Goal: Task Accomplishment & Management: Use online tool/utility

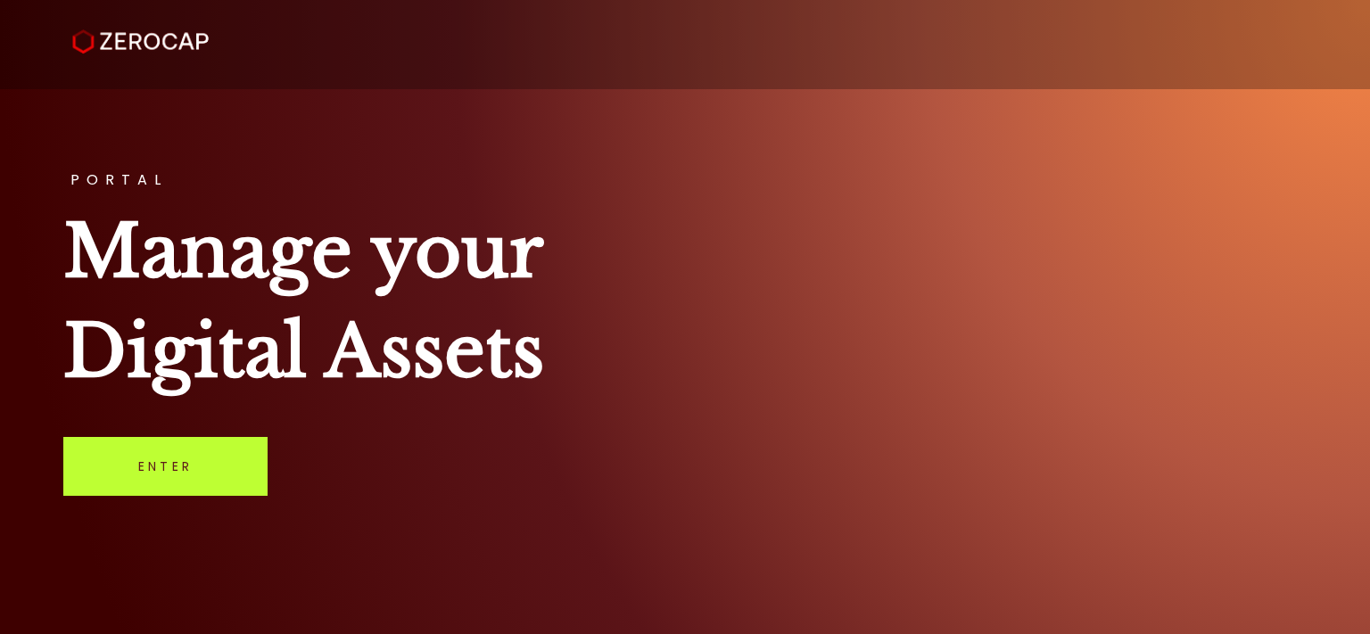
click at [175, 486] on link "Enter" at bounding box center [165, 466] width 204 height 59
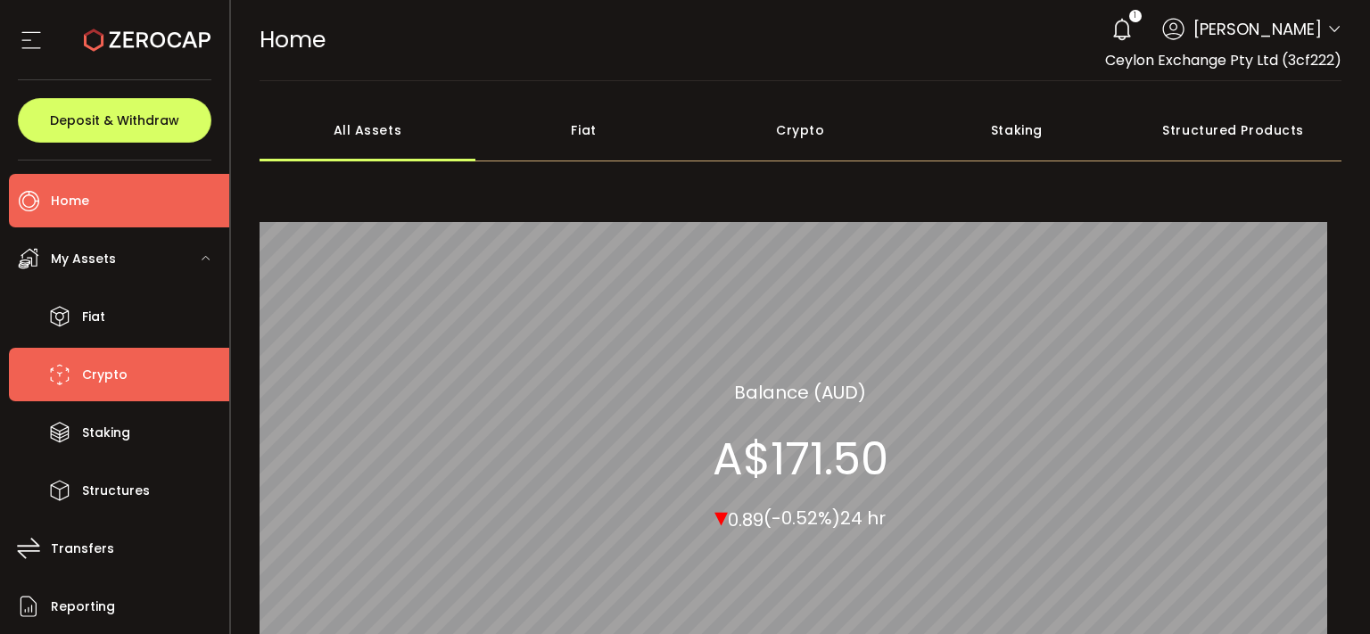
click at [82, 366] on li "Crypto" at bounding box center [119, 375] width 220 height 54
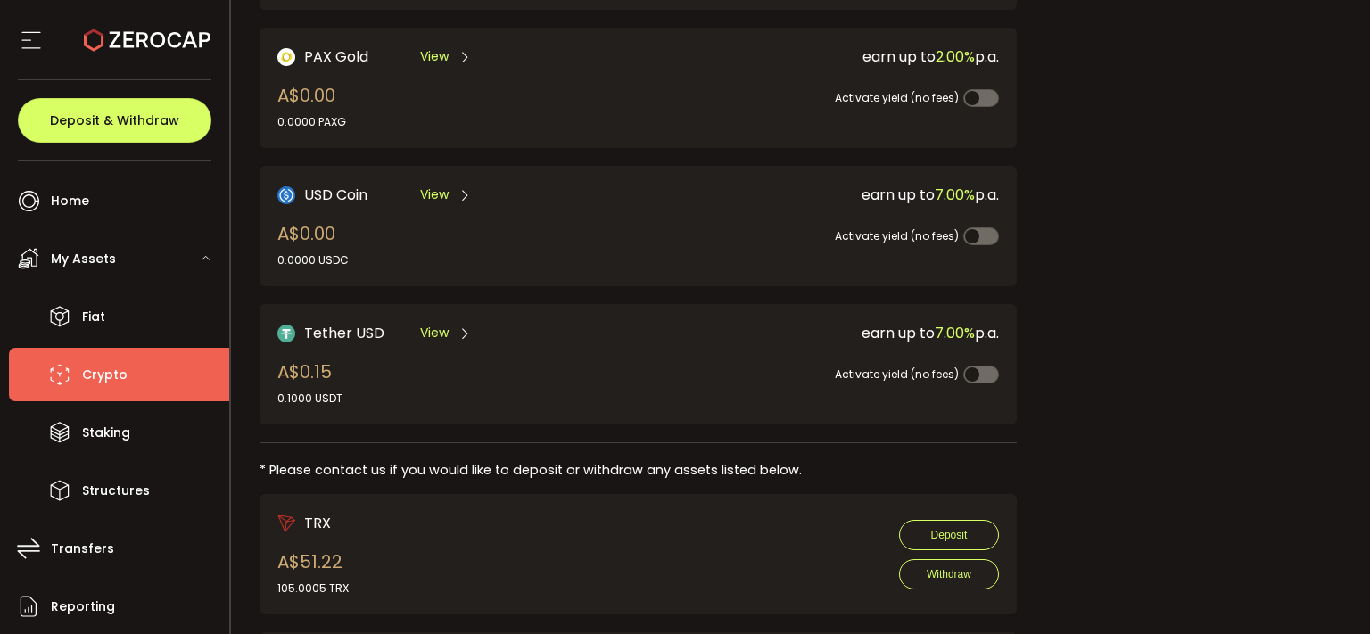
scroll to position [531, 0]
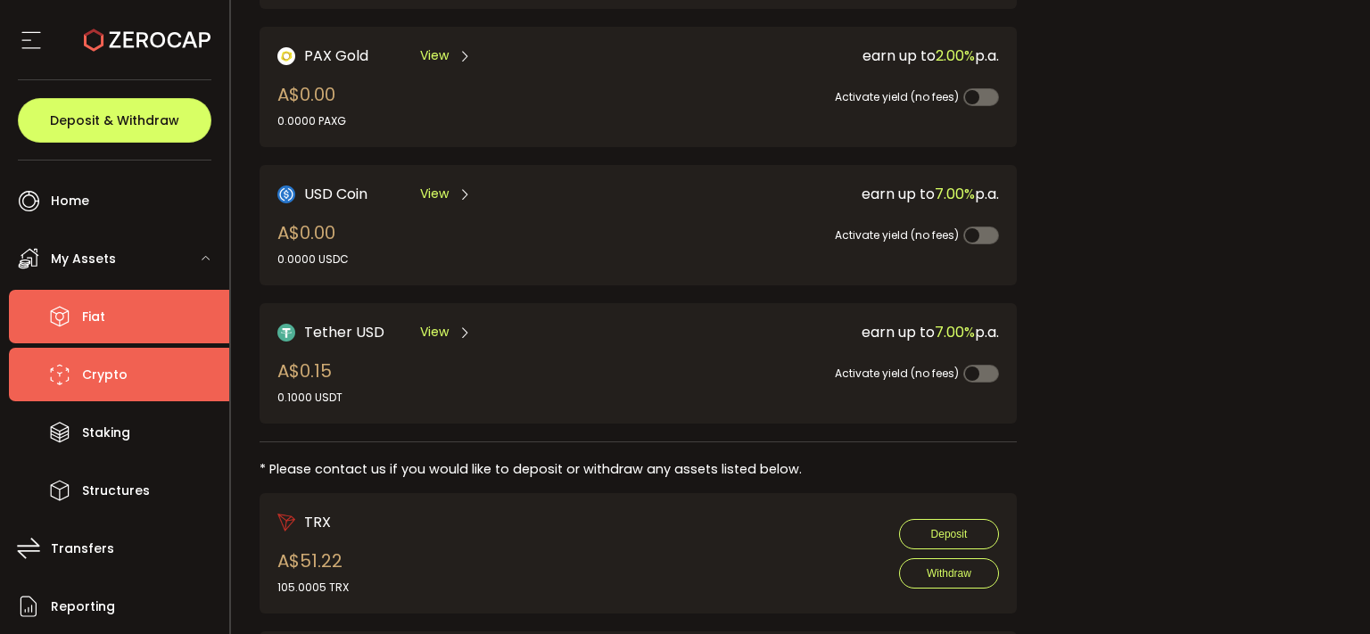
click at [79, 311] on li "Fiat" at bounding box center [119, 317] width 220 height 54
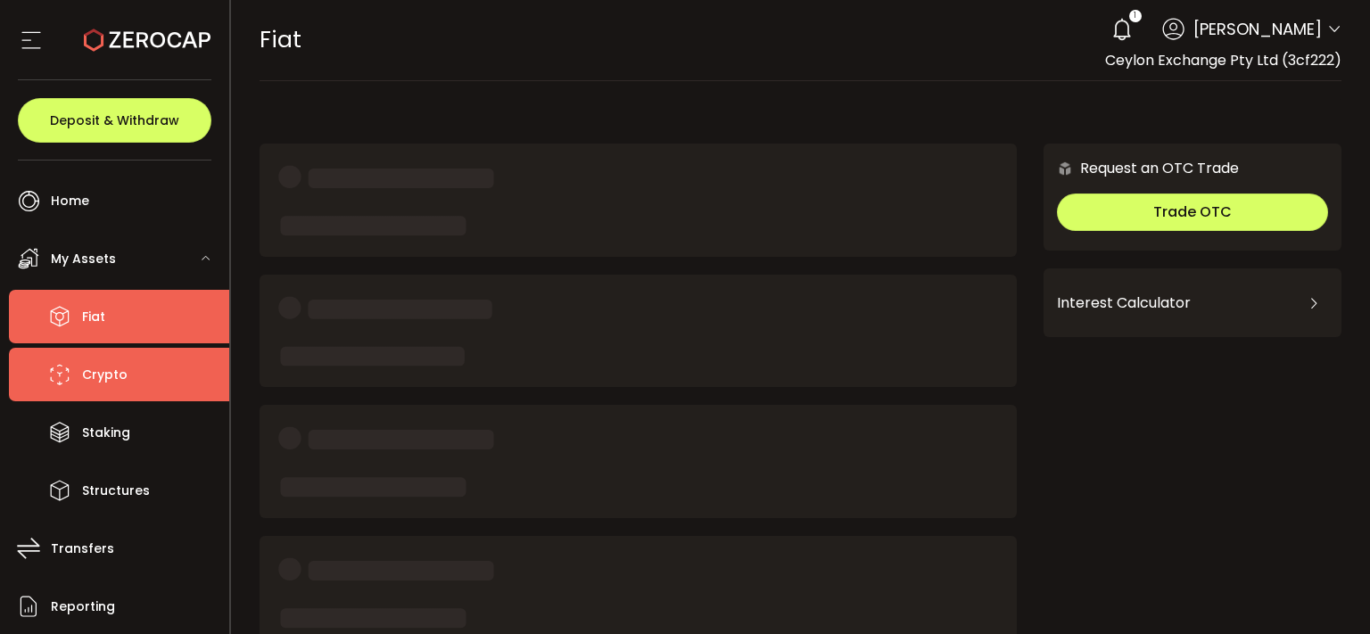
click at [144, 396] on li "Crypto" at bounding box center [119, 375] width 220 height 54
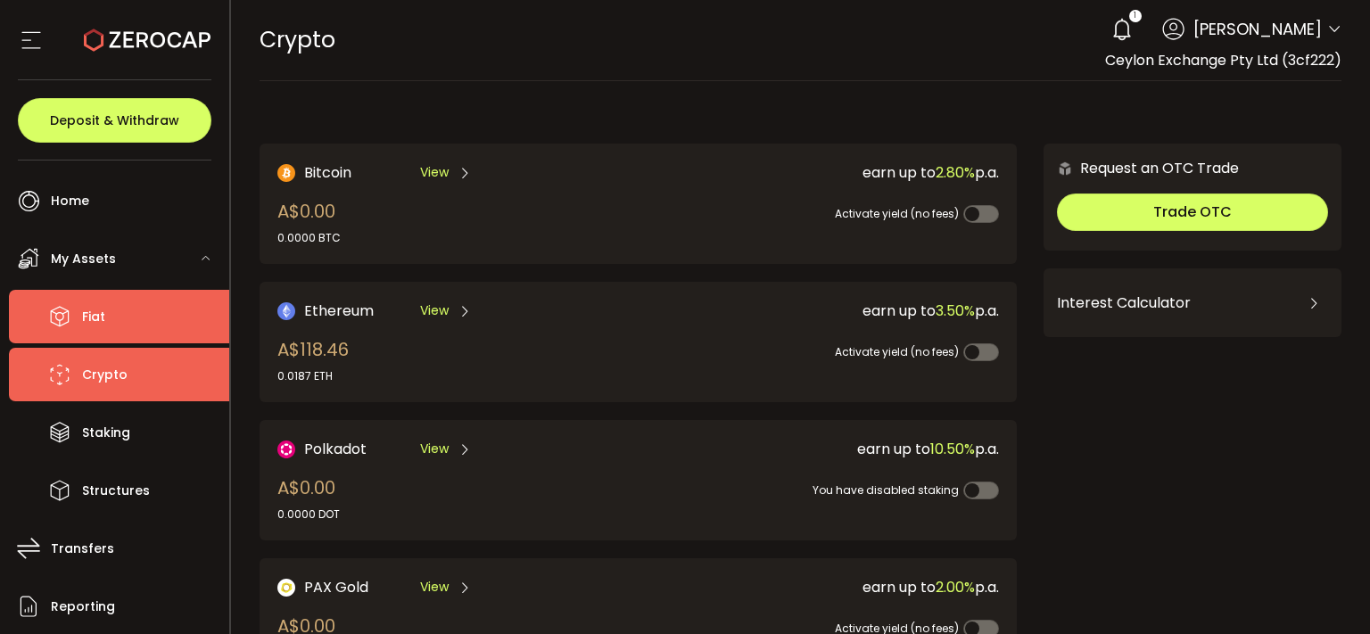
click at [107, 334] on li "Fiat" at bounding box center [119, 317] width 220 height 54
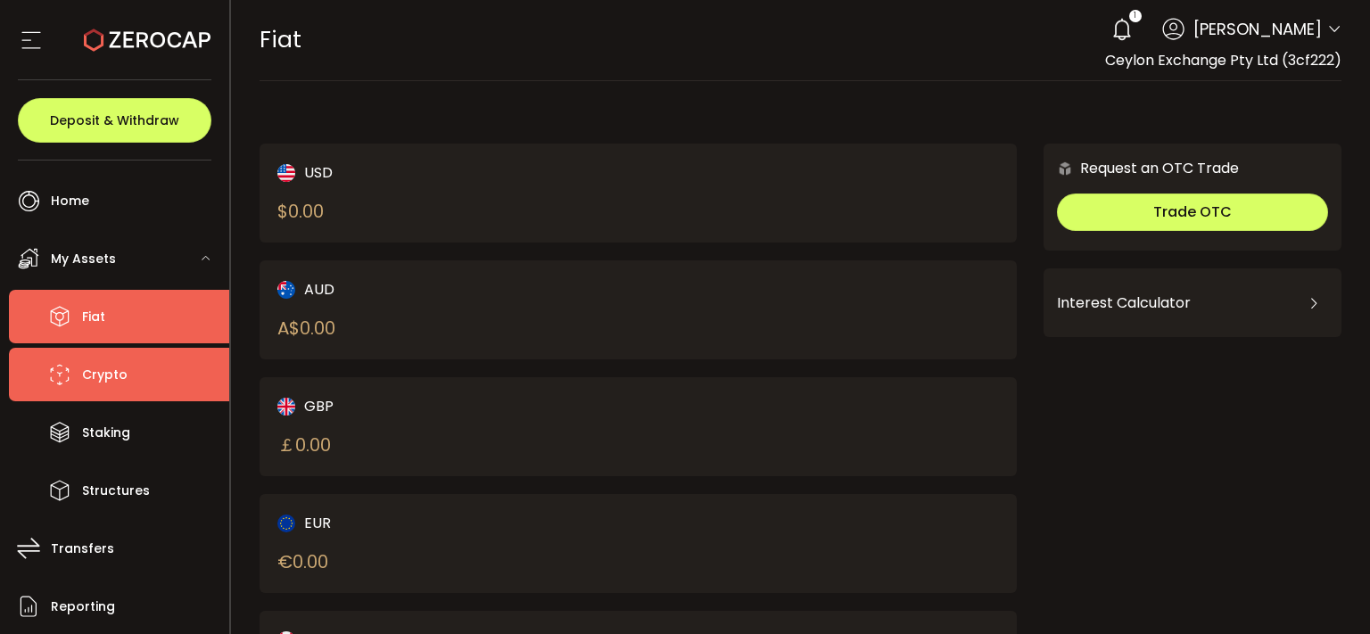
click at [119, 377] on span "Crypto" at bounding box center [104, 375] width 45 height 26
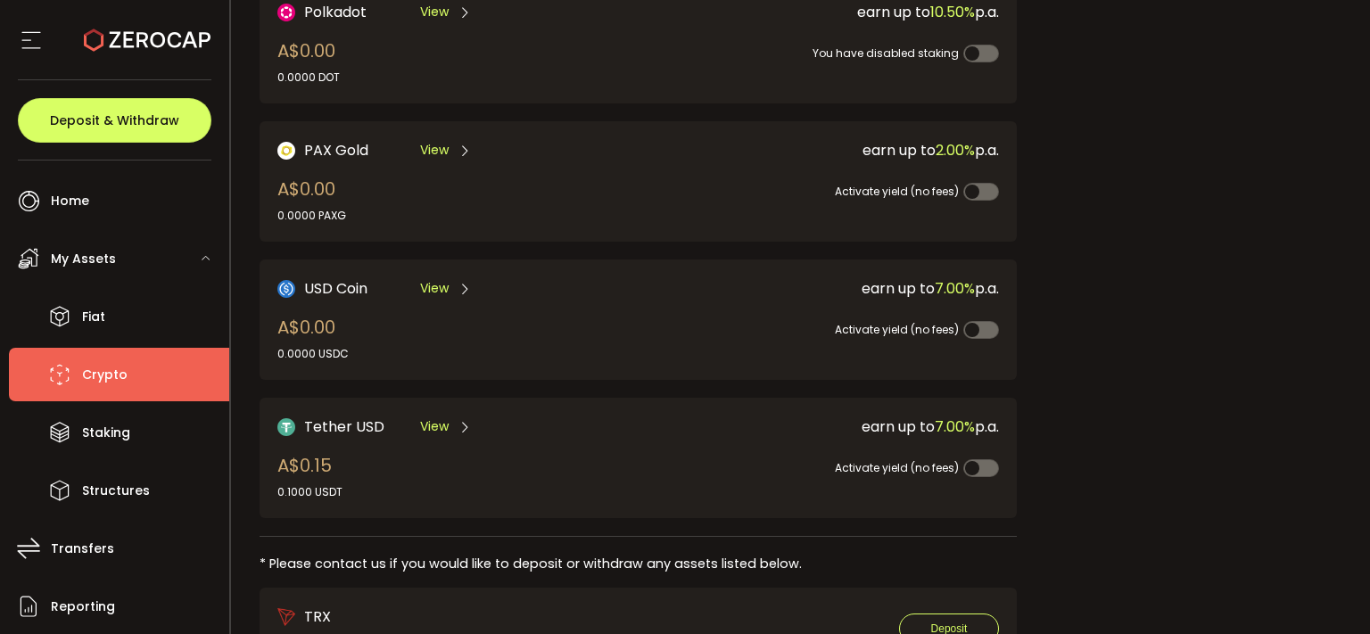
scroll to position [449, 0]
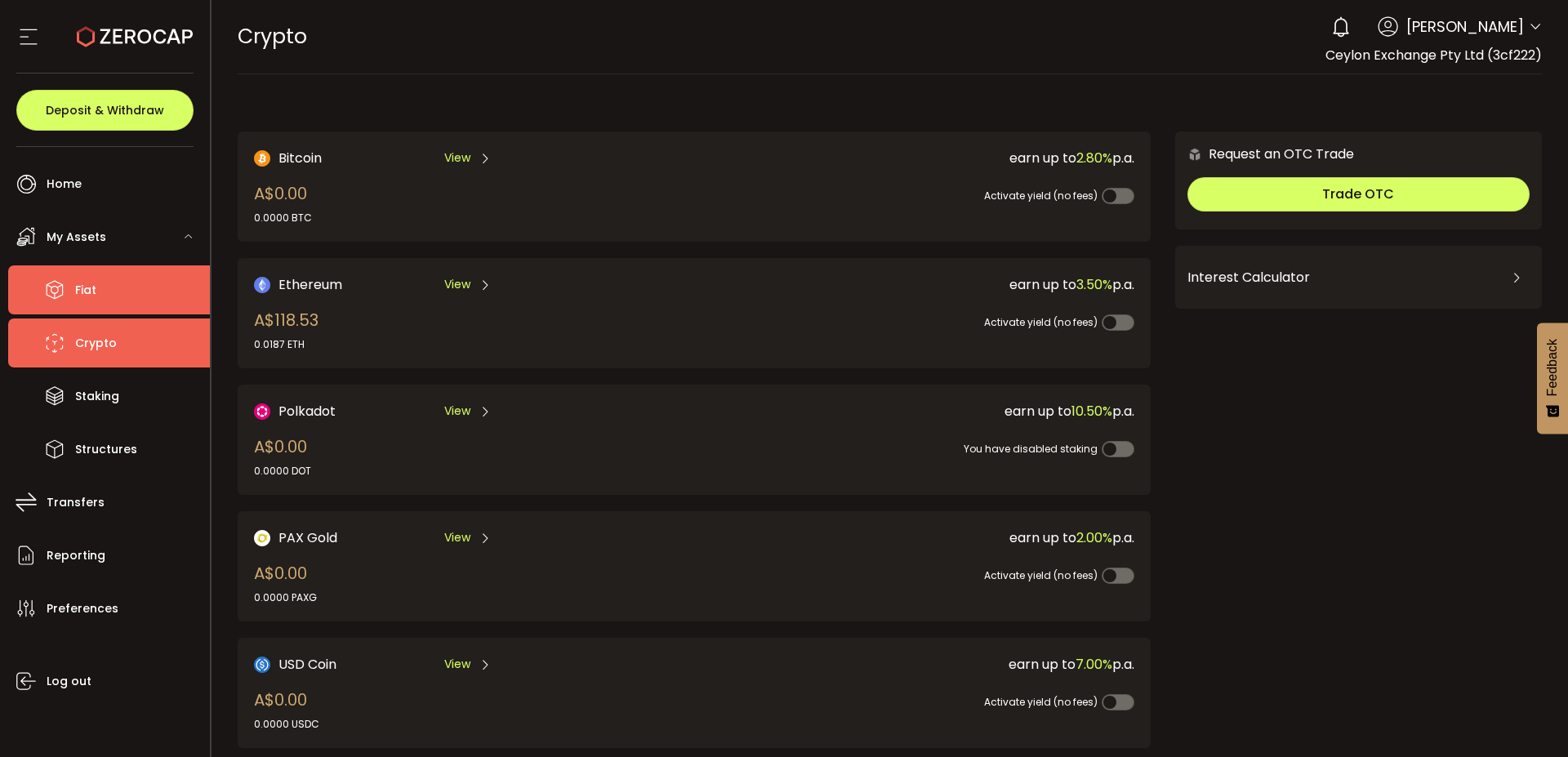
click at [82, 268] on li "Fiat" at bounding box center [109, 290] width 201 height 49
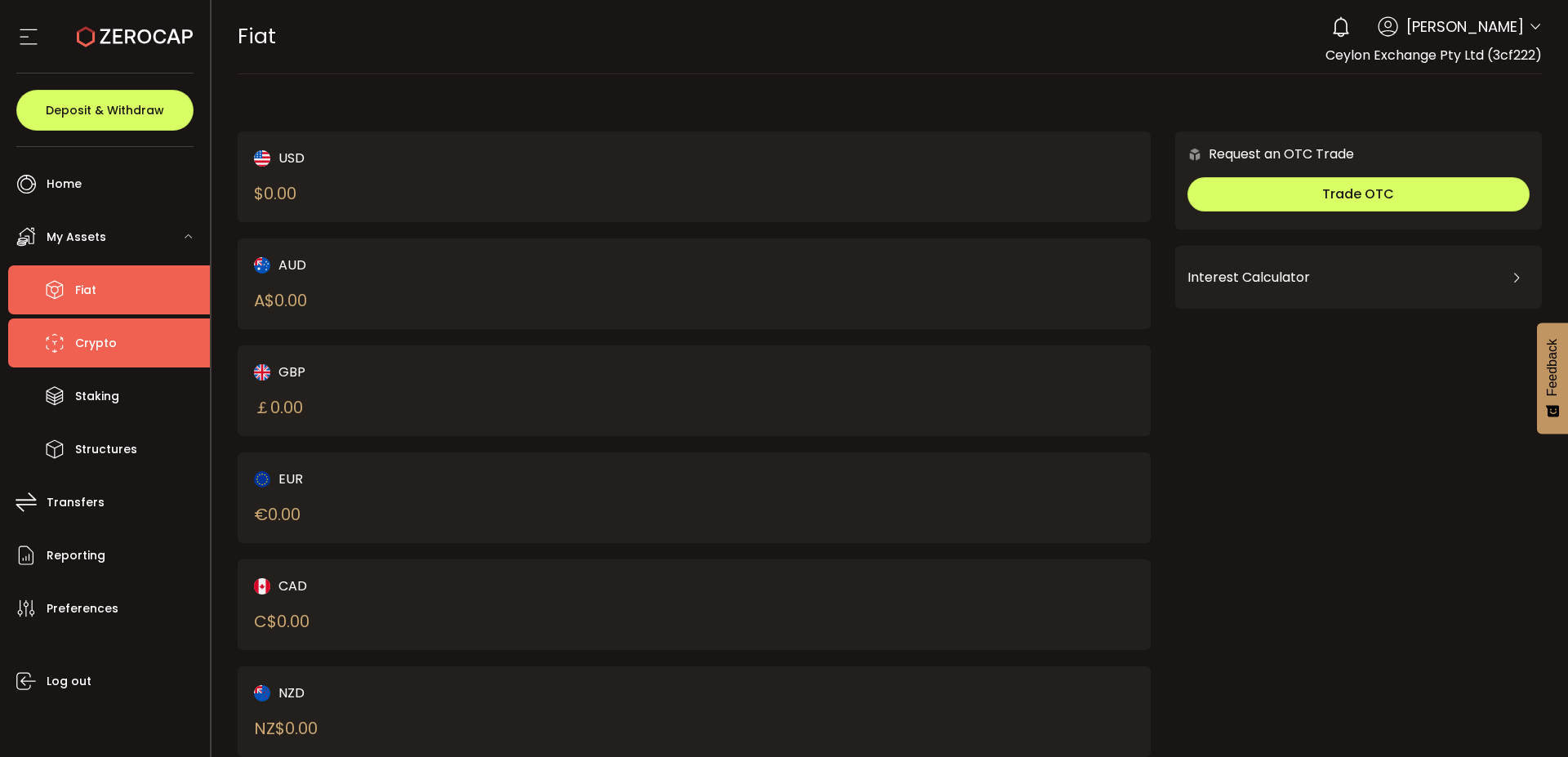
click at [146, 334] on li "Crypto" at bounding box center [109, 343] width 201 height 49
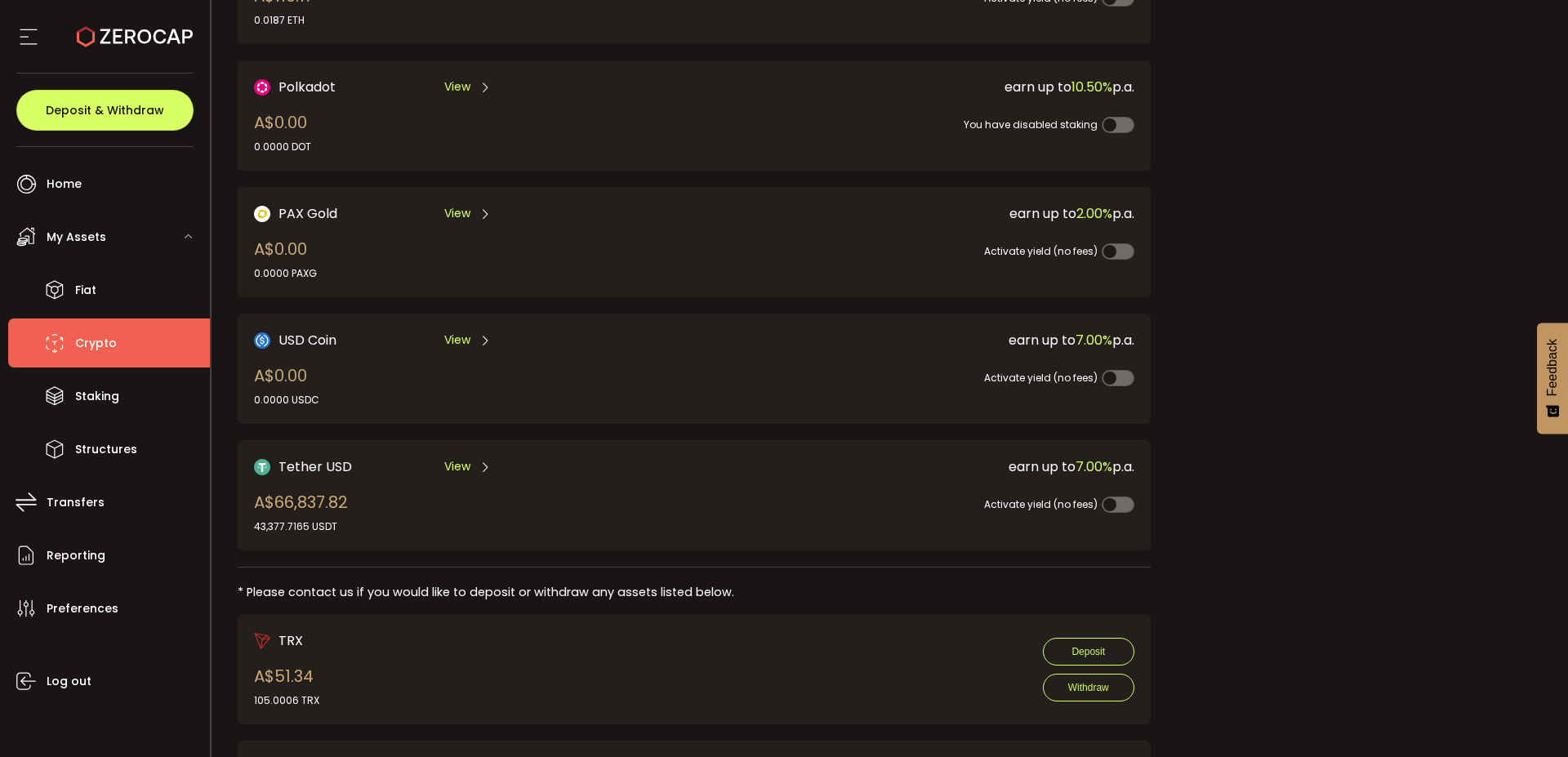
scroll to position [392, 0]
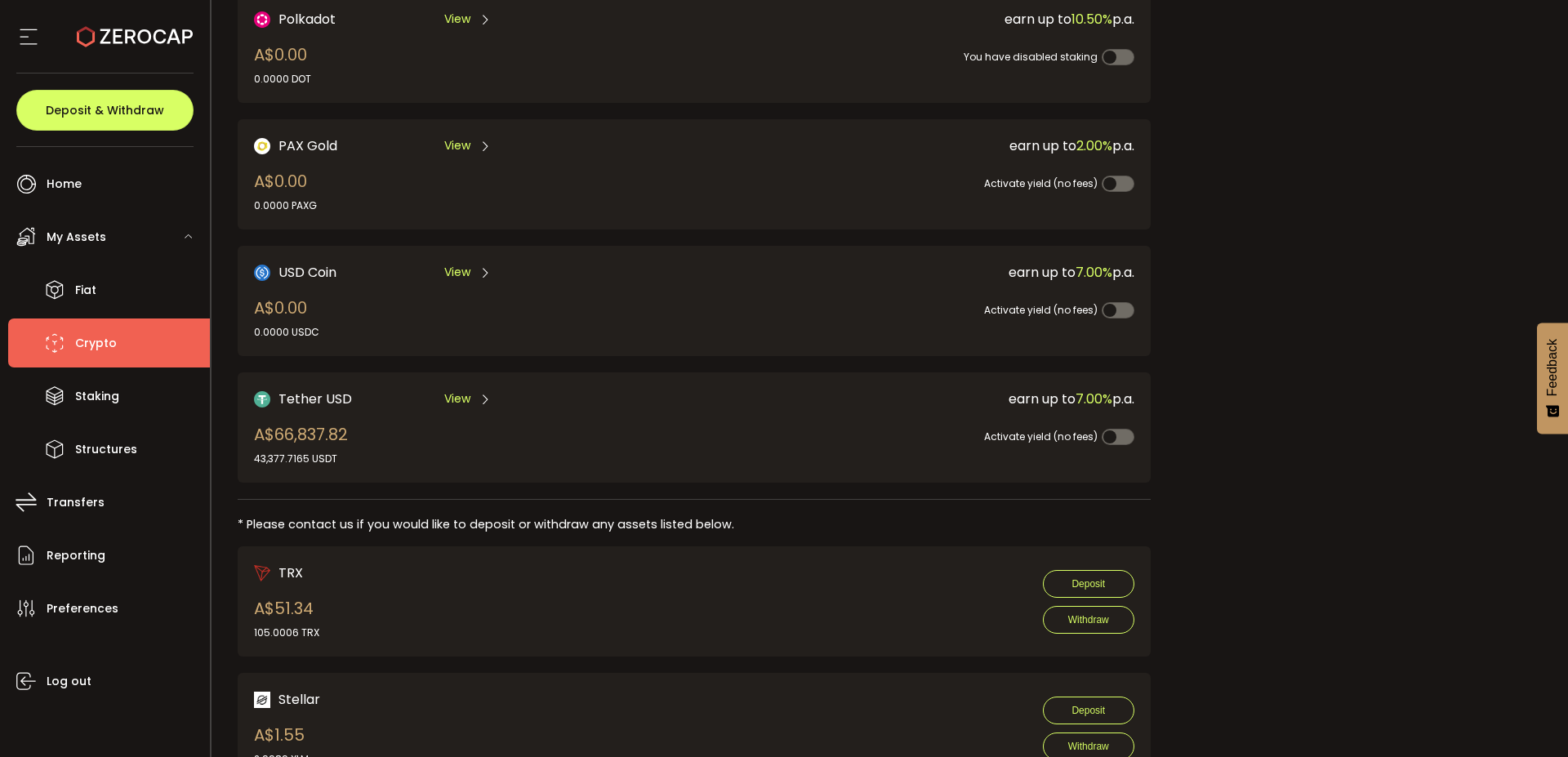
click at [463, 393] on div "Tether USD View A$66,837.82 43,377.7165 USDT earn up to 7.00% p.a. Activate yie…" at bounding box center [693, 427] width 913 height 110
click at [470, 404] on div "View" at bounding box center [468, 398] width 48 height 20
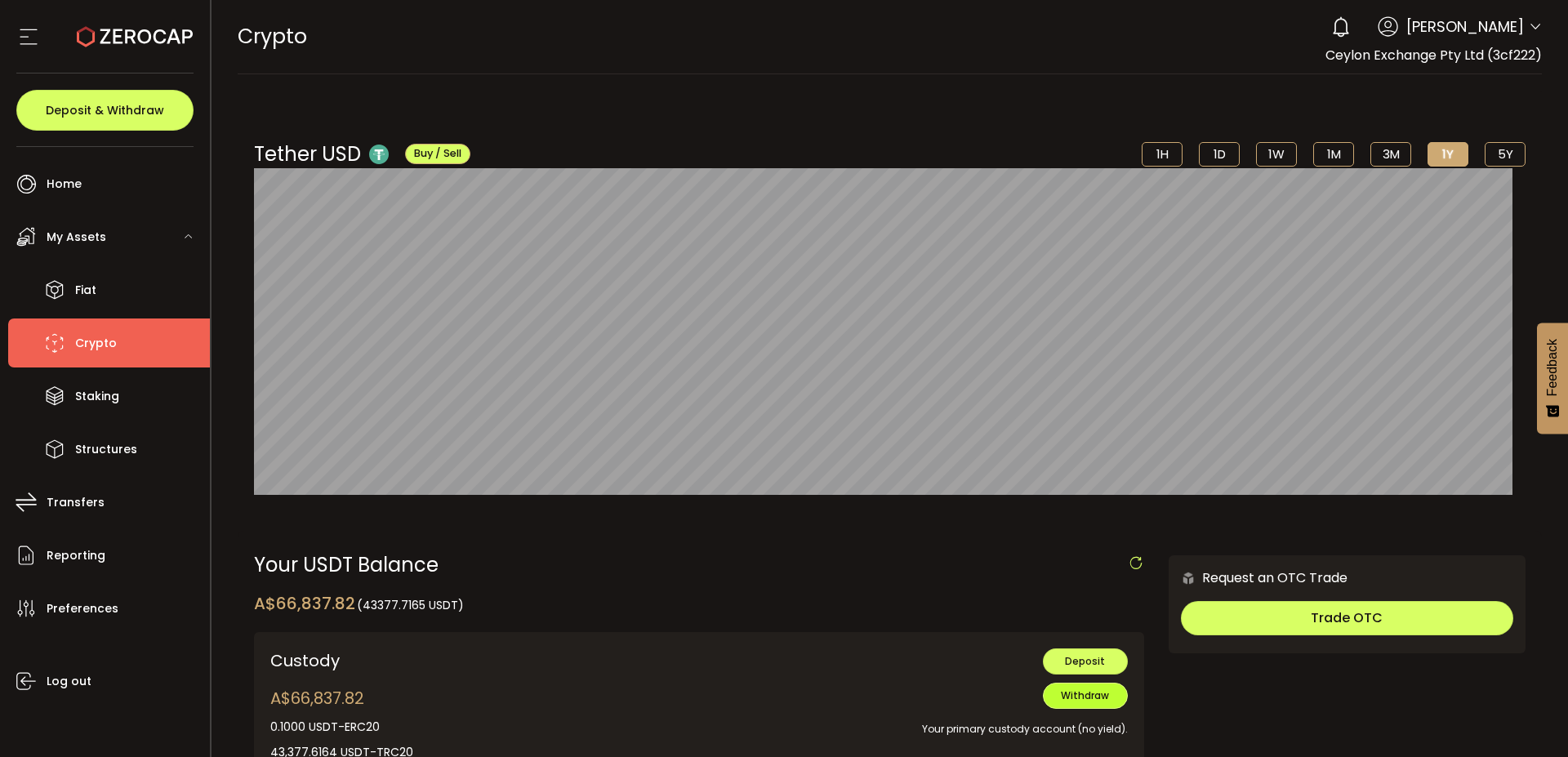
click at [1082, 695] on span "Withdraw" at bounding box center [1084, 695] width 49 height 14
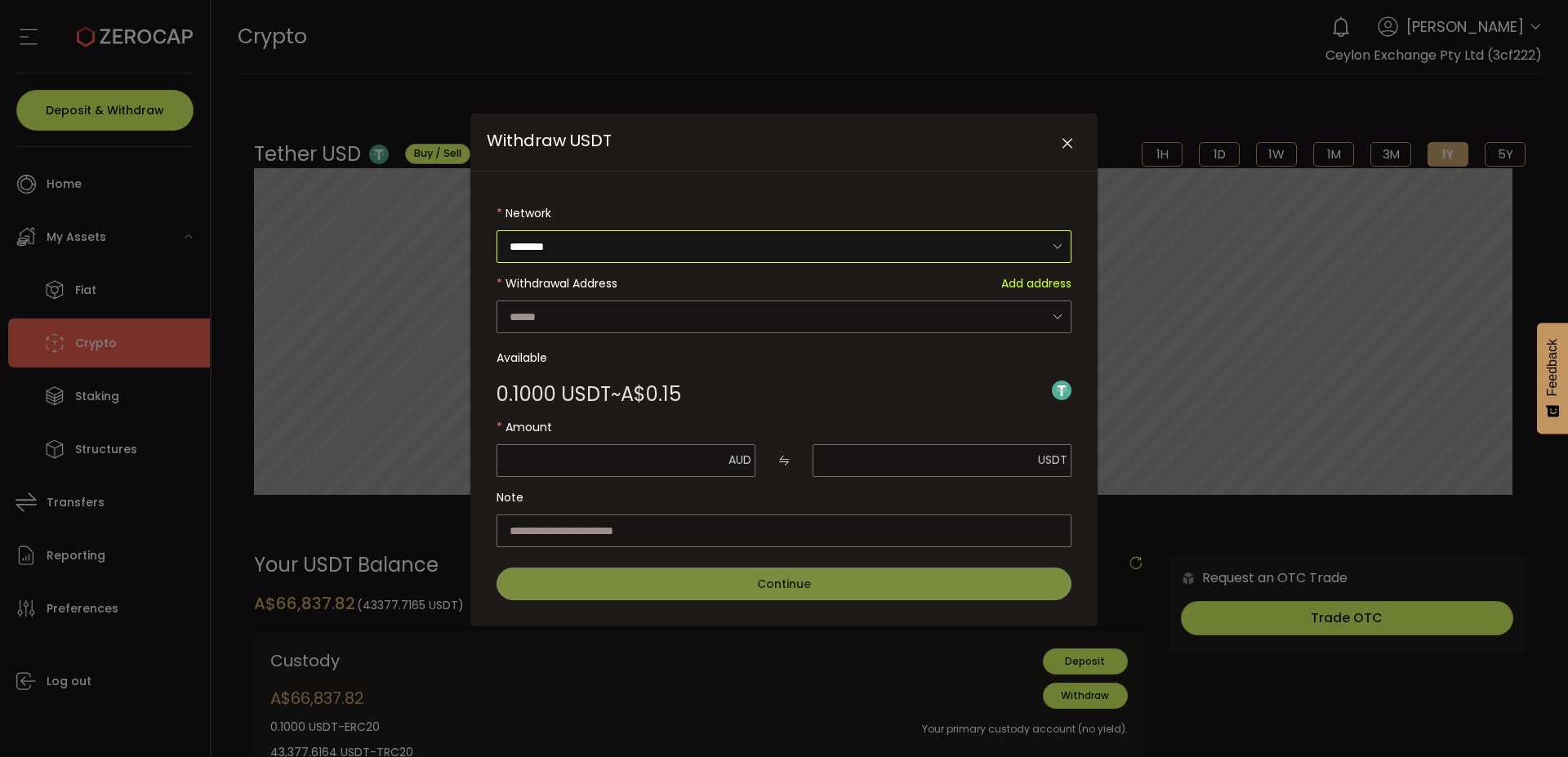
click at [730, 240] on input "********" at bounding box center [784, 246] width 575 height 33
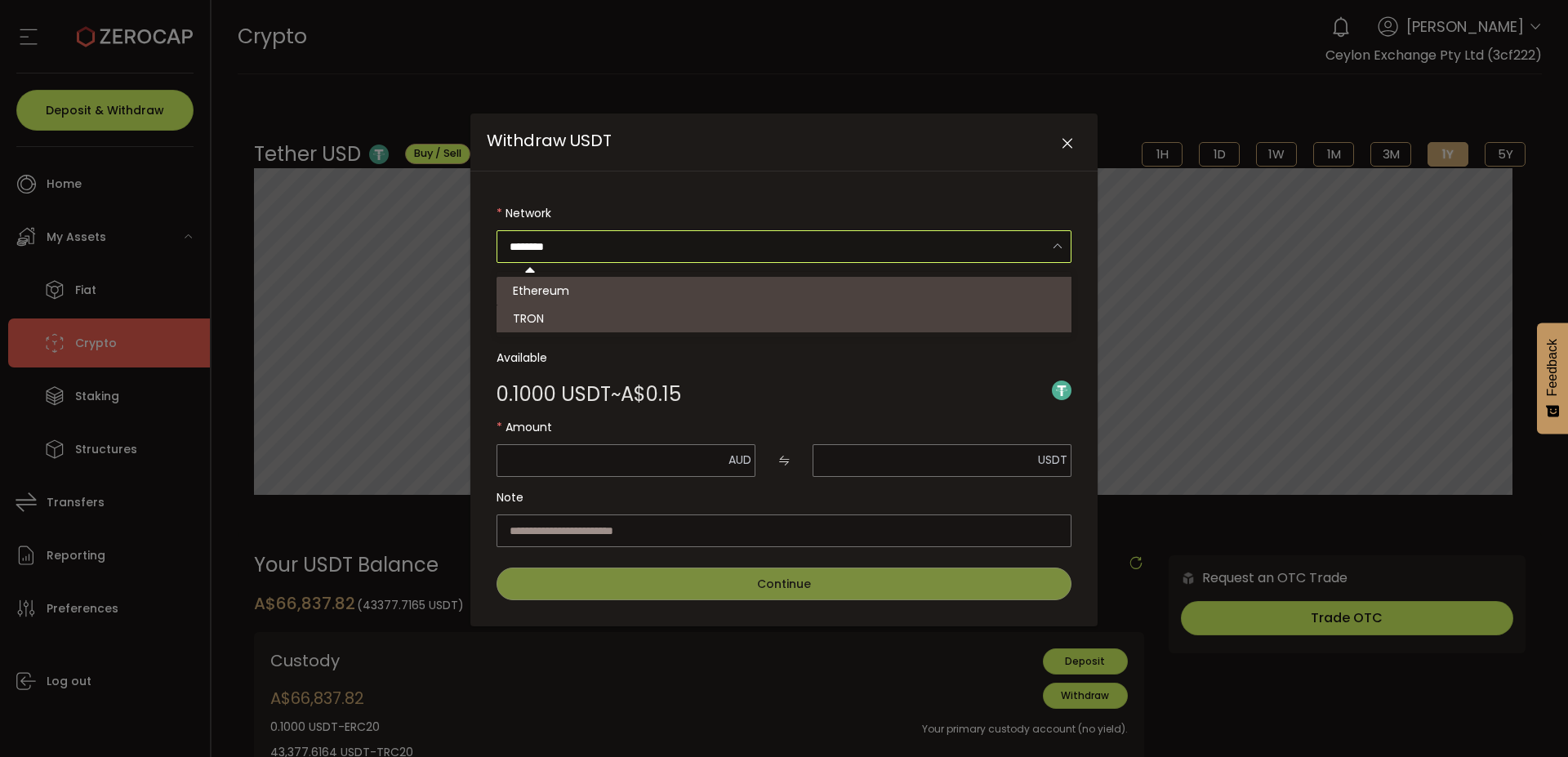
click at [747, 324] on li "TRON" at bounding box center [790, 319] width 589 height 27
type input "****"
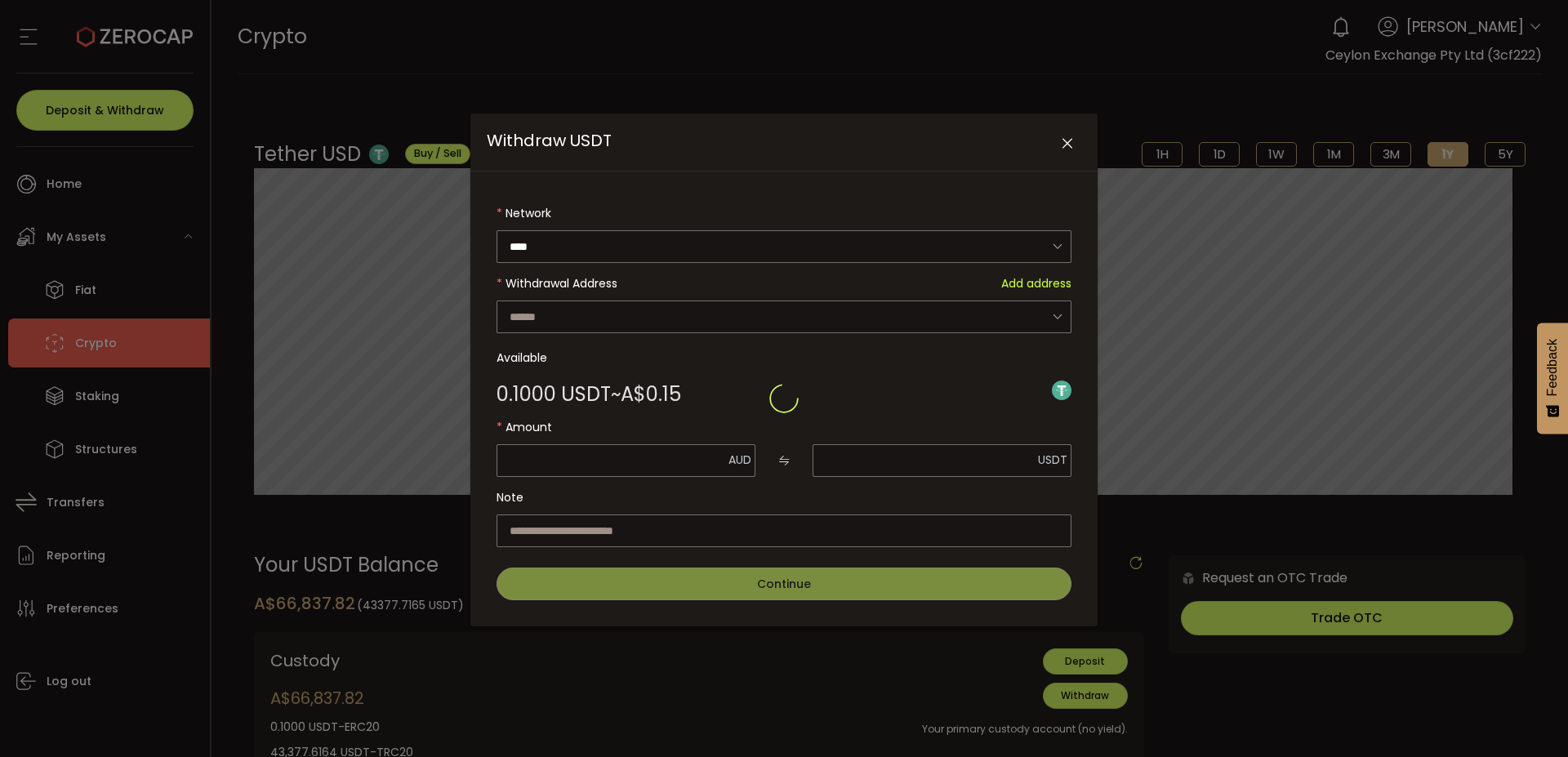
click at [828, 314] on div "Withdraw USDT" at bounding box center [784, 398] width 575 height 403
click at [840, 308] on input "Withdraw USDT" at bounding box center [784, 317] width 575 height 33
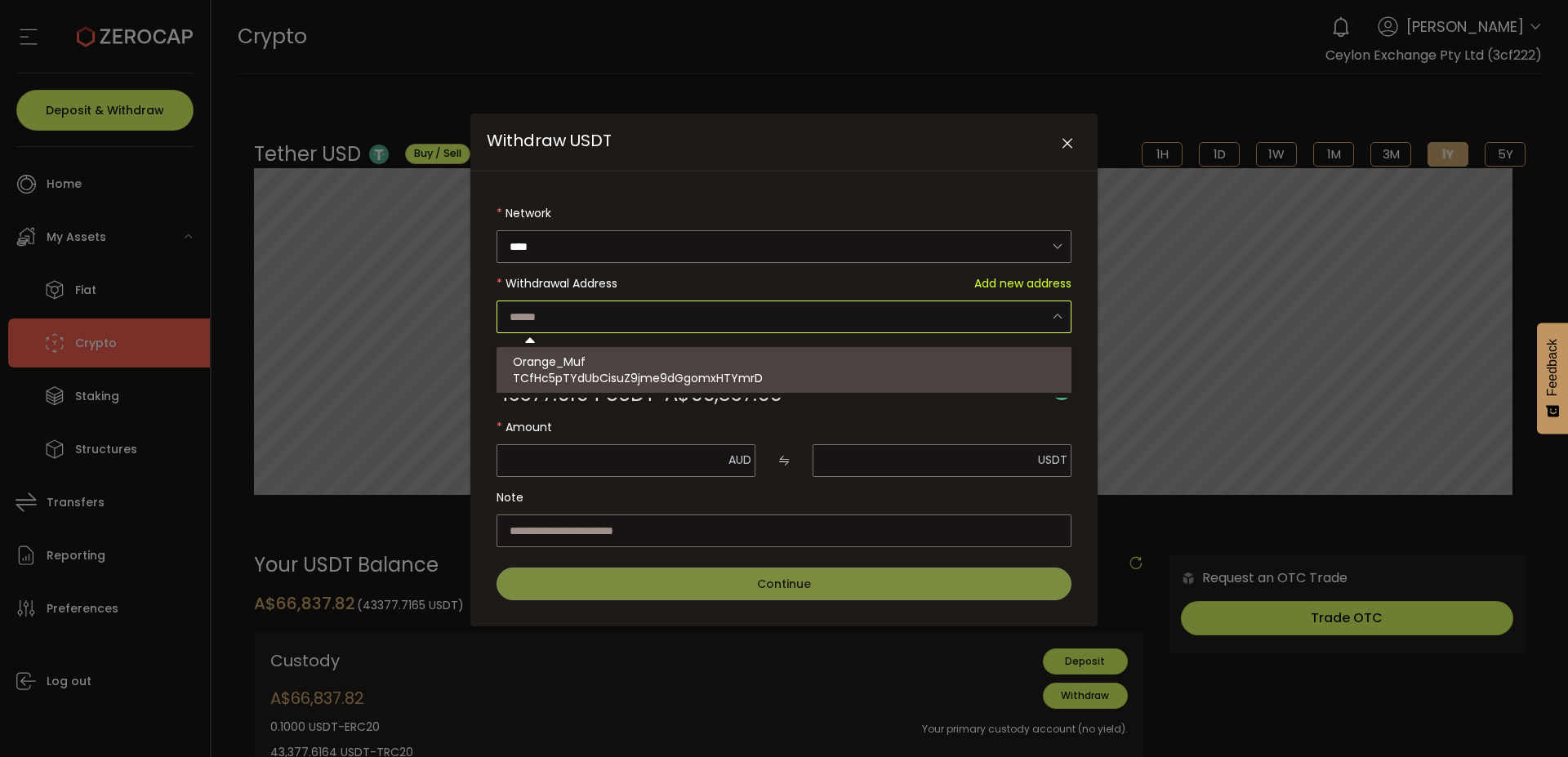
click at [884, 362] on div "Orange_Muf TCfHc5pTYdUbCisuZ9jme9dGgomxHTYmrD" at bounding box center [790, 370] width 556 height 46
type input "**********"
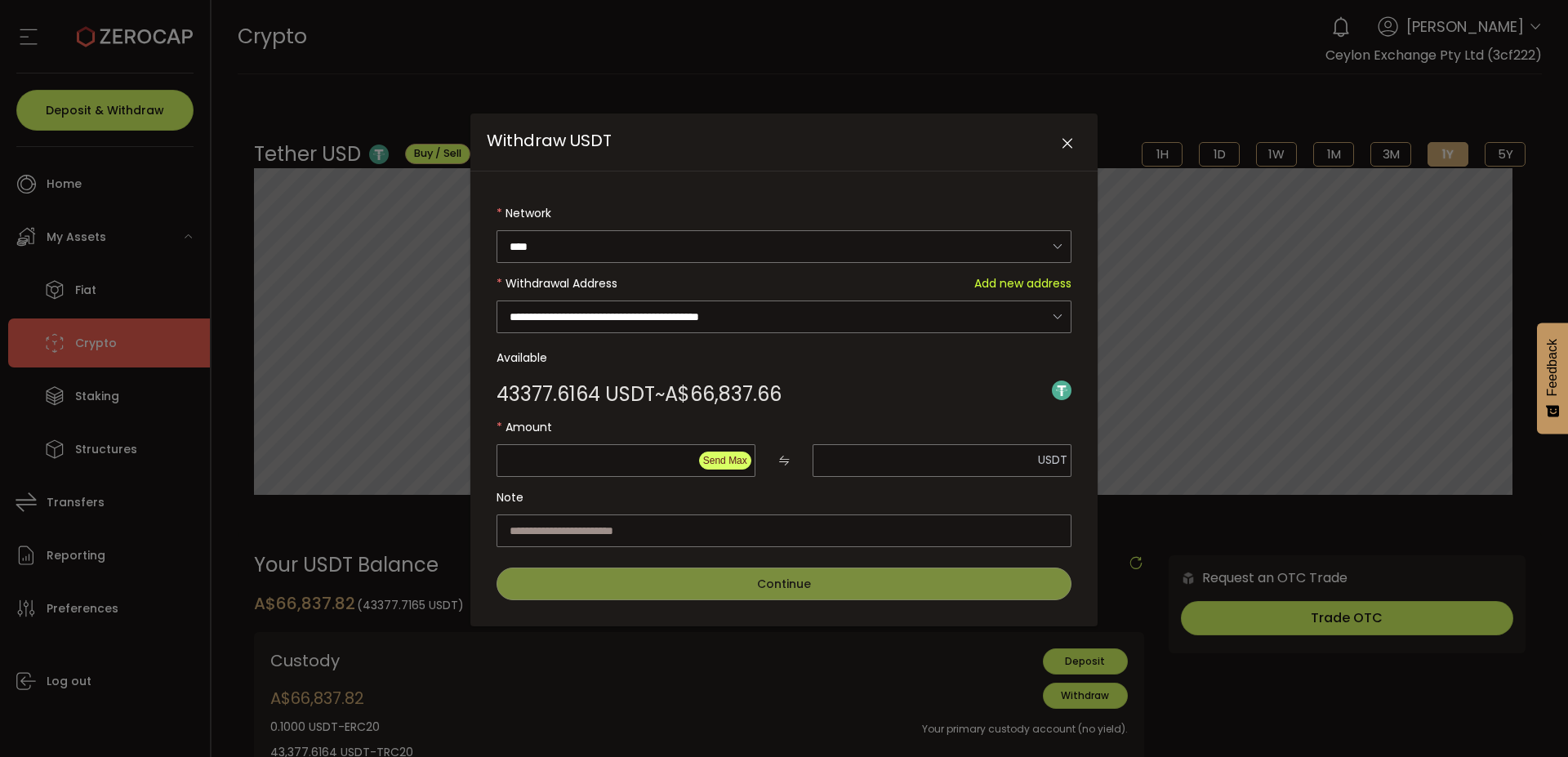
click at [721, 460] on span "Send Max" at bounding box center [725, 460] width 44 height 11
type input "********"
type input "**********"
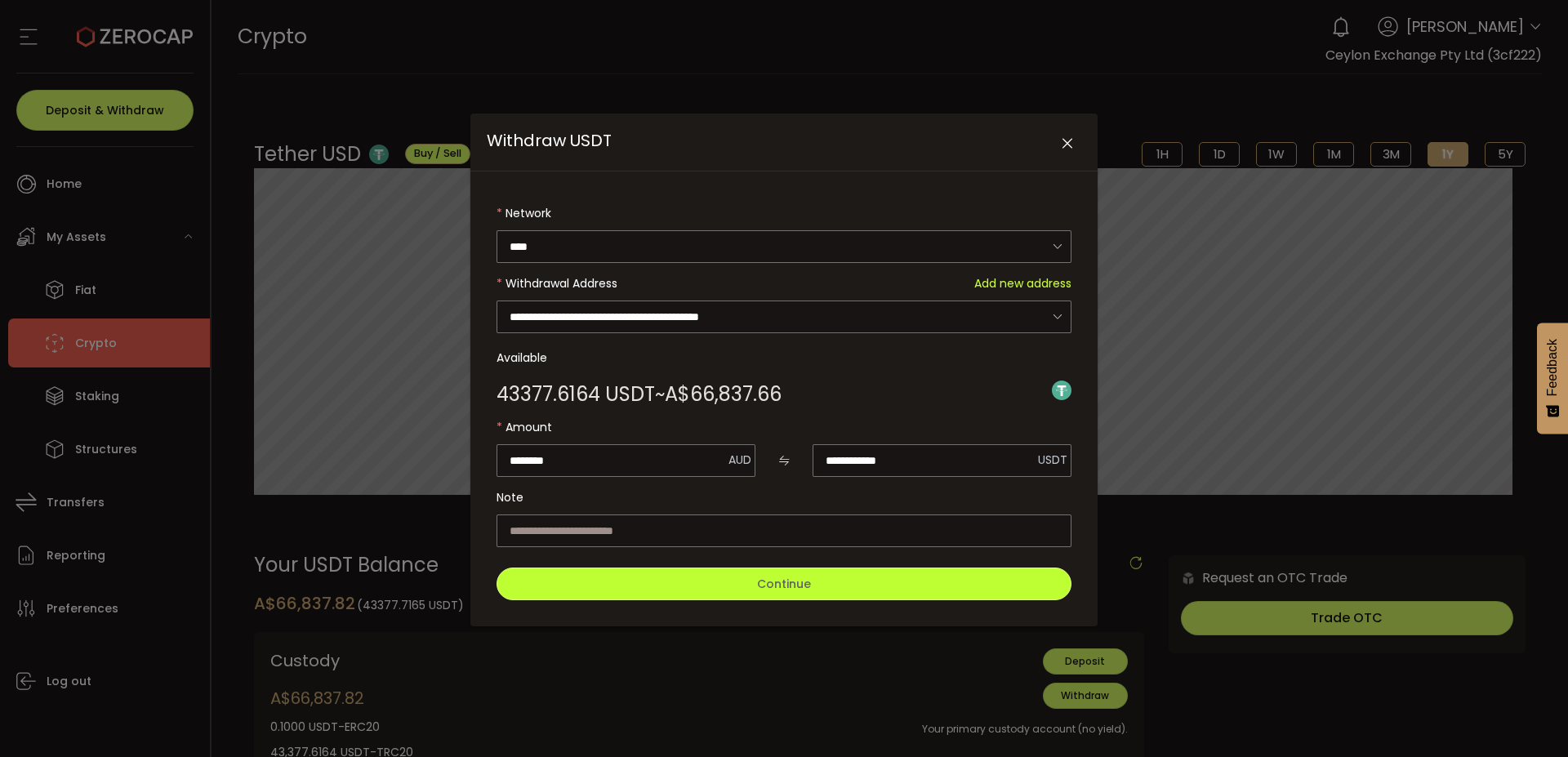
click at [822, 584] on button "Continue" at bounding box center [784, 584] width 575 height 33
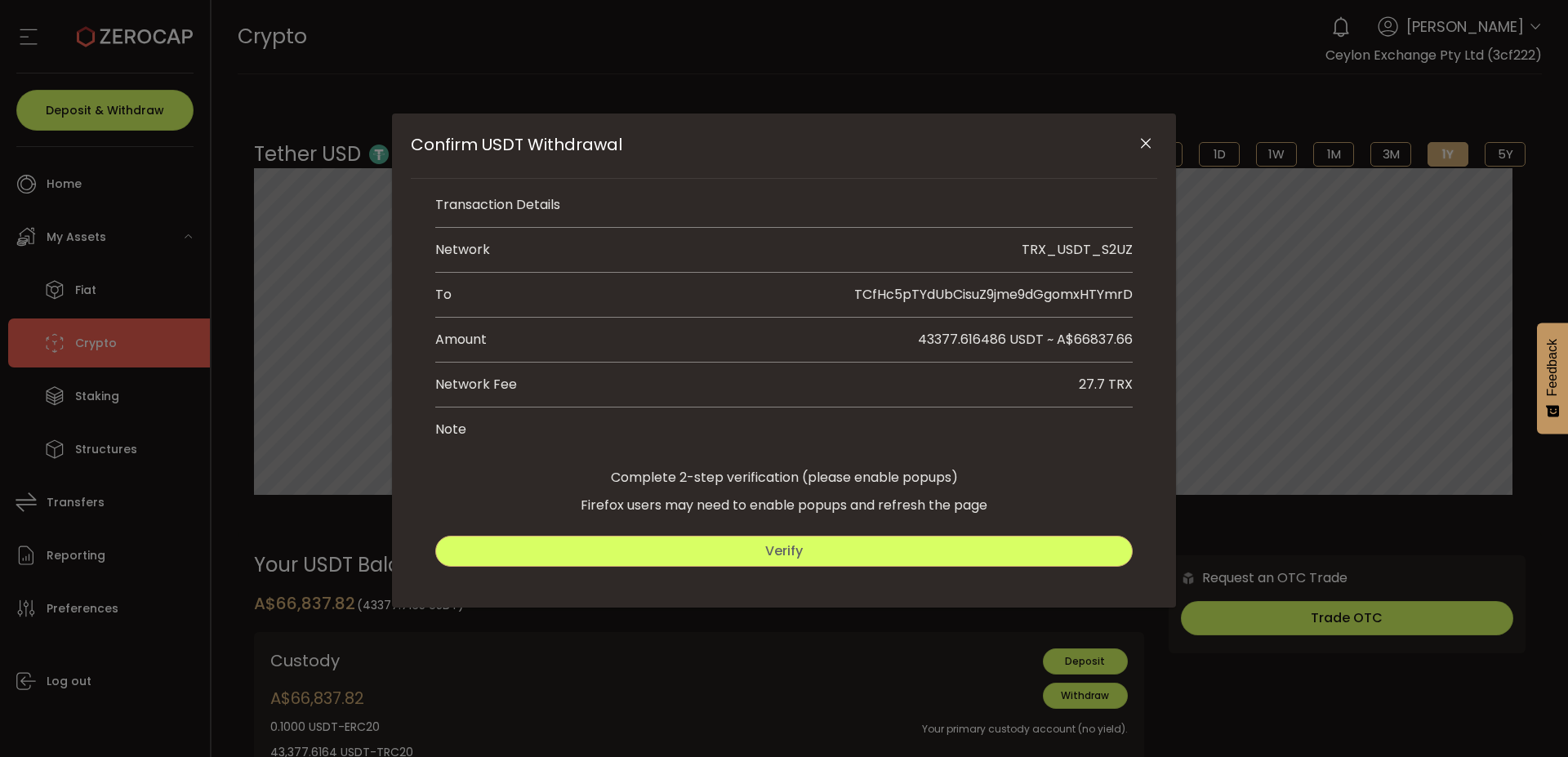
click at [855, 567] on button "Verify" at bounding box center [783, 551] width 697 height 31
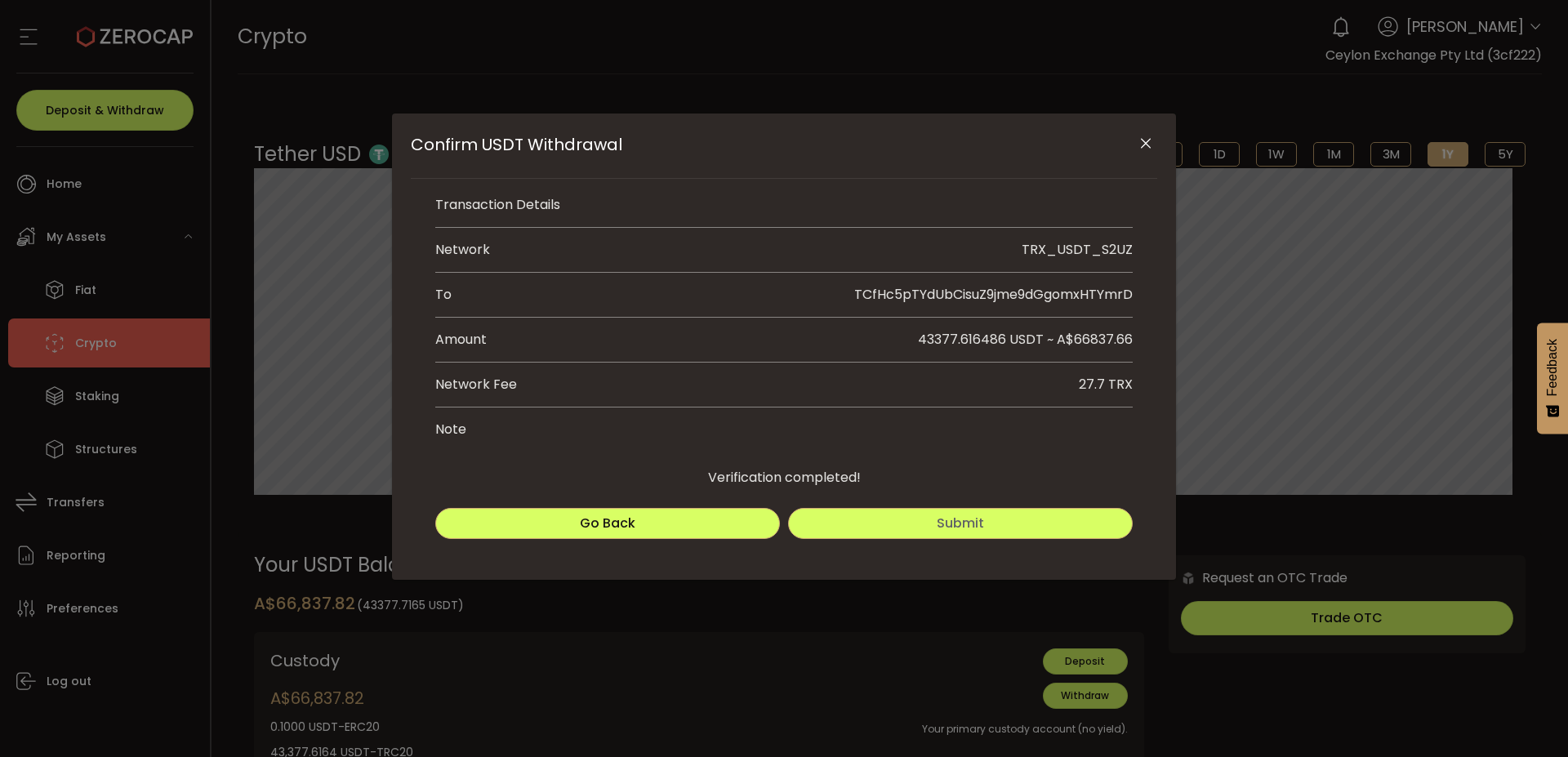
click at [881, 529] on button "Submit" at bounding box center [960, 524] width 344 height 31
